Goal: Transaction & Acquisition: Purchase product/service

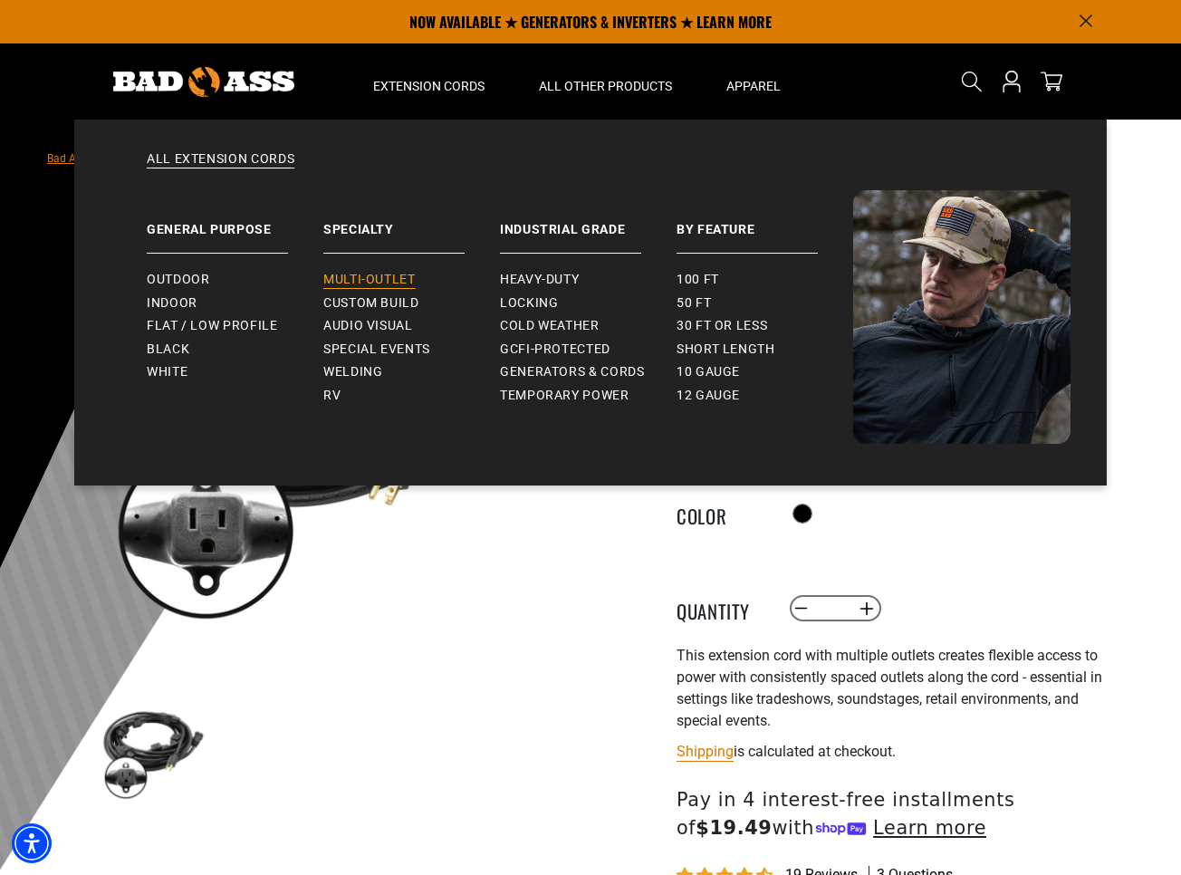
click at [363, 271] on link "Multi-Outlet" at bounding box center [411, 280] width 177 height 24
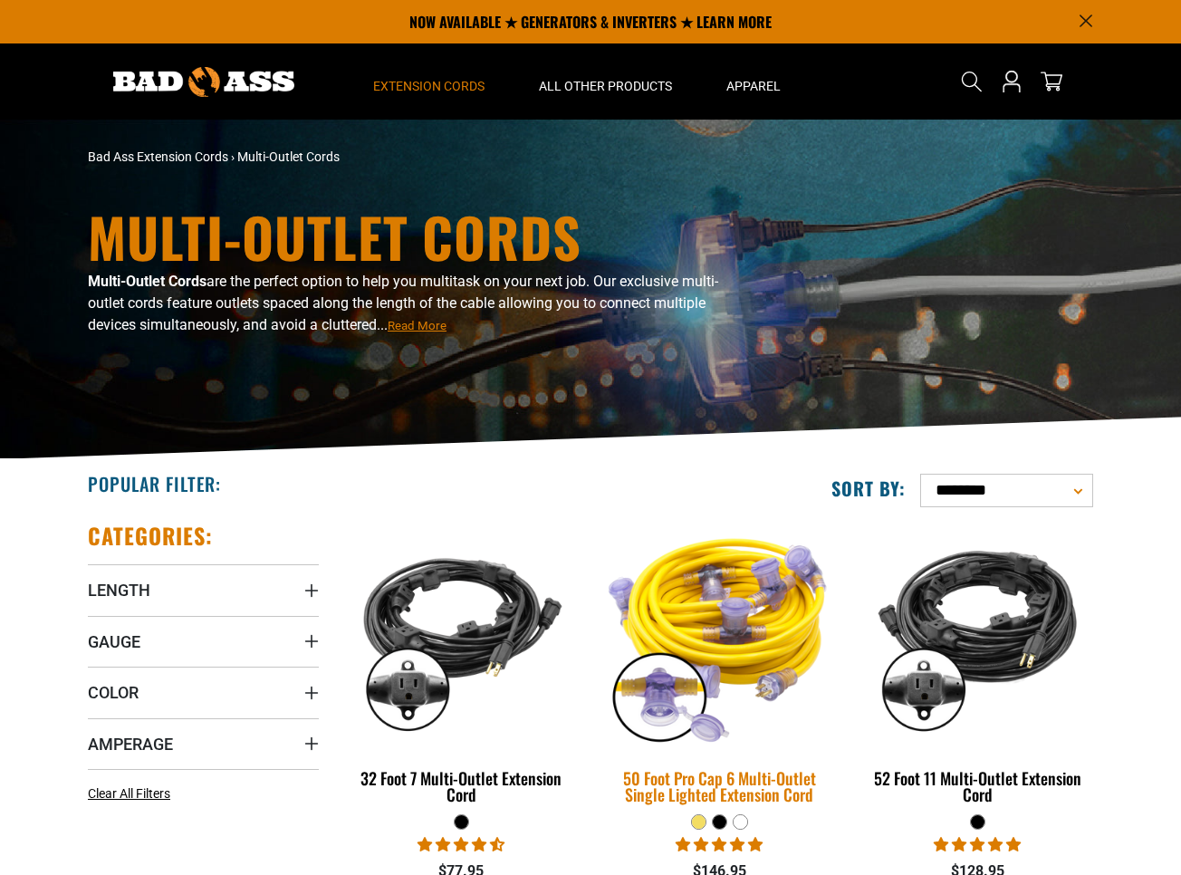
click at [726, 601] on img at bounding box center [719, 635] width 254 height 232
